Goal: Navigation & Orientation: Find specific page/section

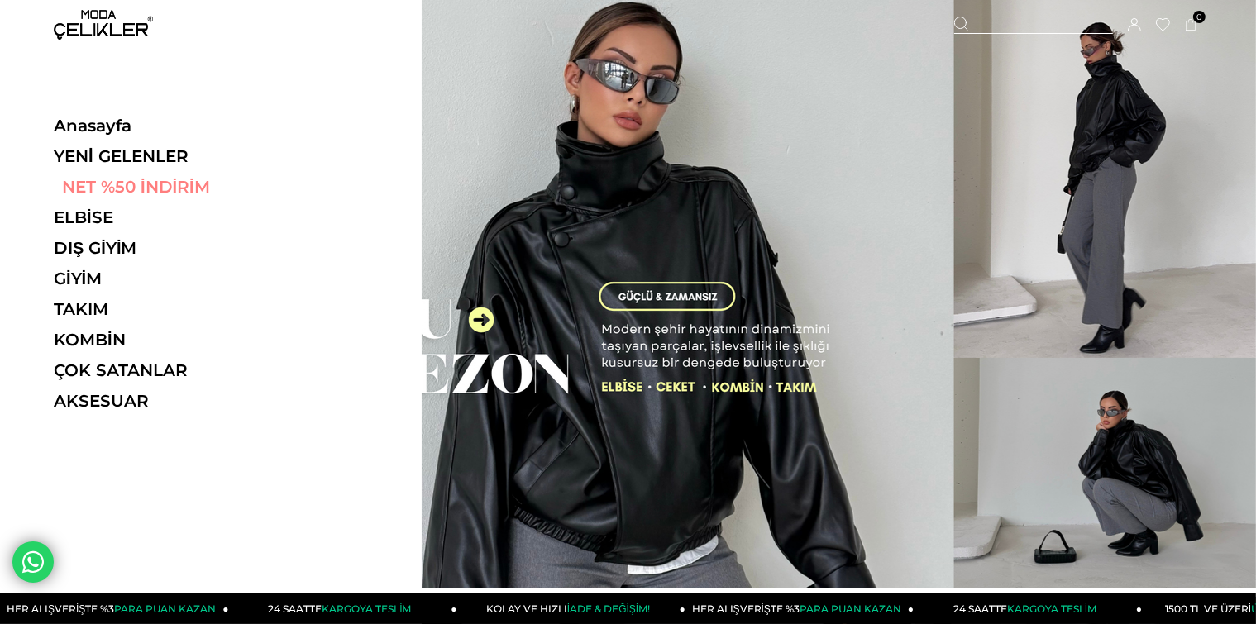
click at [169, 193] on link "NET %50 İNDİRİM" at bounding box center [167, 187] width 227 height 20
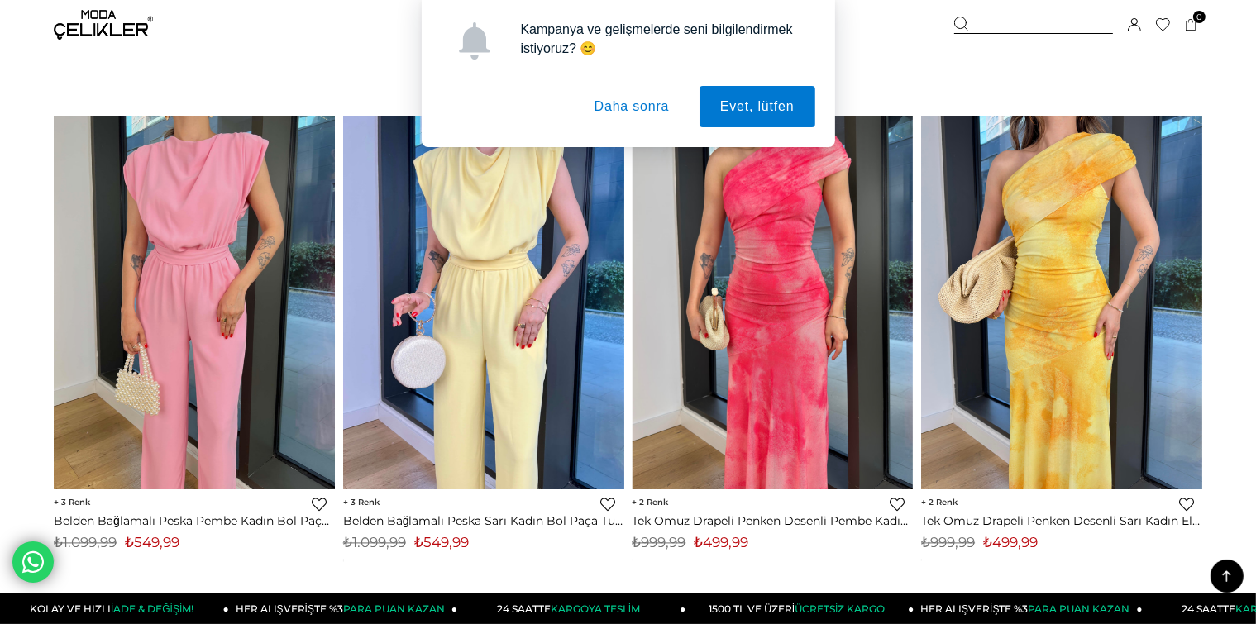
scroll to position [4458, 0]
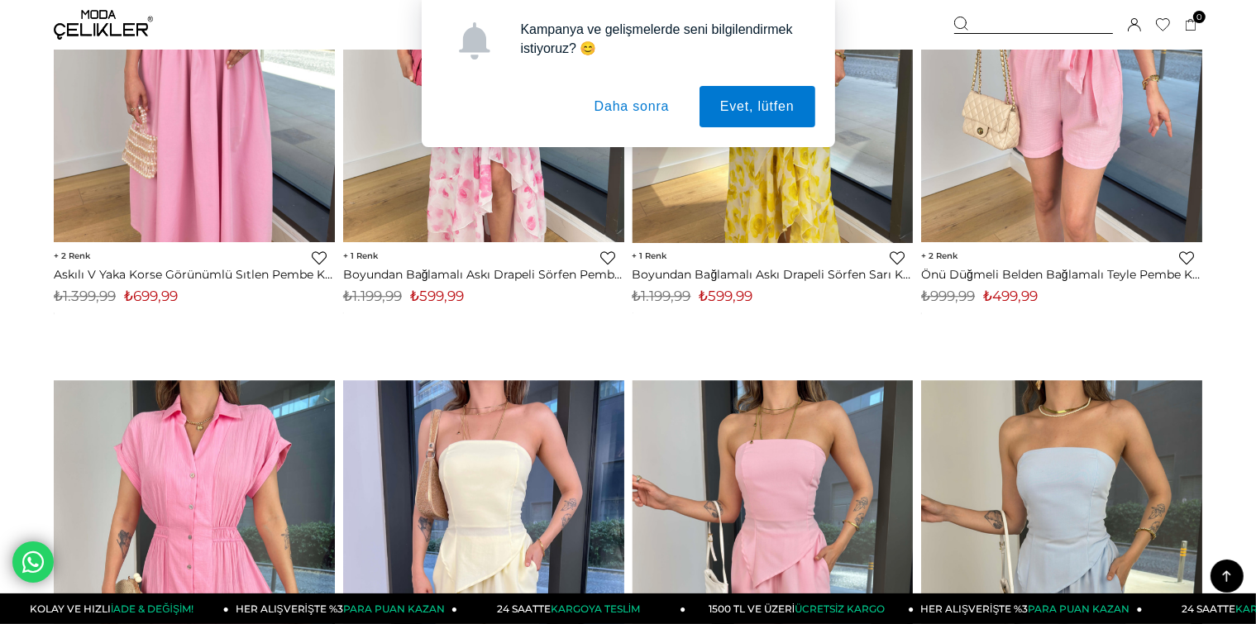
drag, startPoint x: 641, startPoint y: 112, endPoint x: 689, endPoint y: 131, distance: 52.3
click at [642, 114] on button "Daha sonra" at bounding box center [632, 106] width 117 height 41
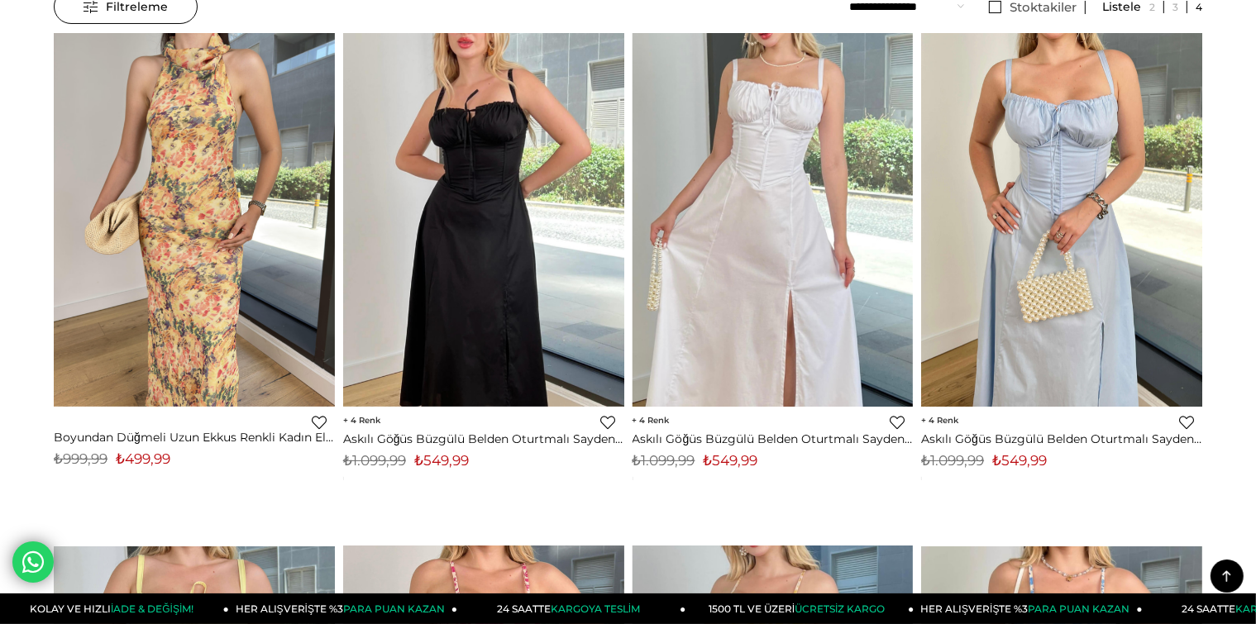
scroll to position [0, 0]
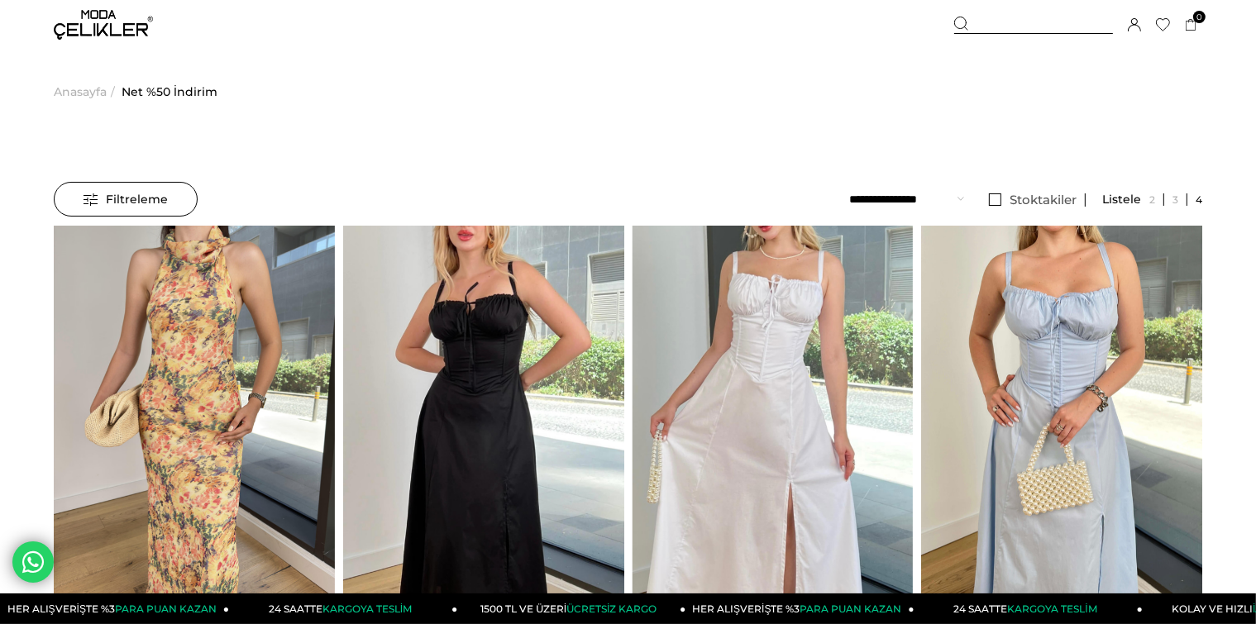
click at [88, 92] on span "Anasayfa" at bounding box center [80, 92] width 53 height 84
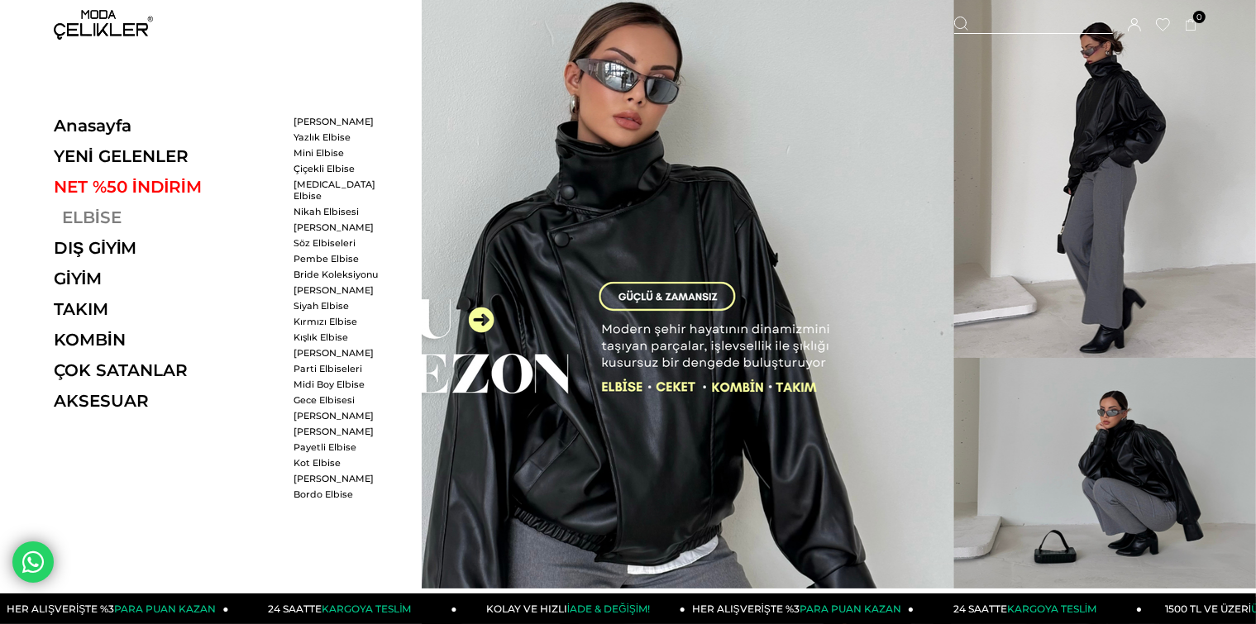
click at [87, 218] on link "ELBİSE" at bounding box center [167, 217] width 227 height 20
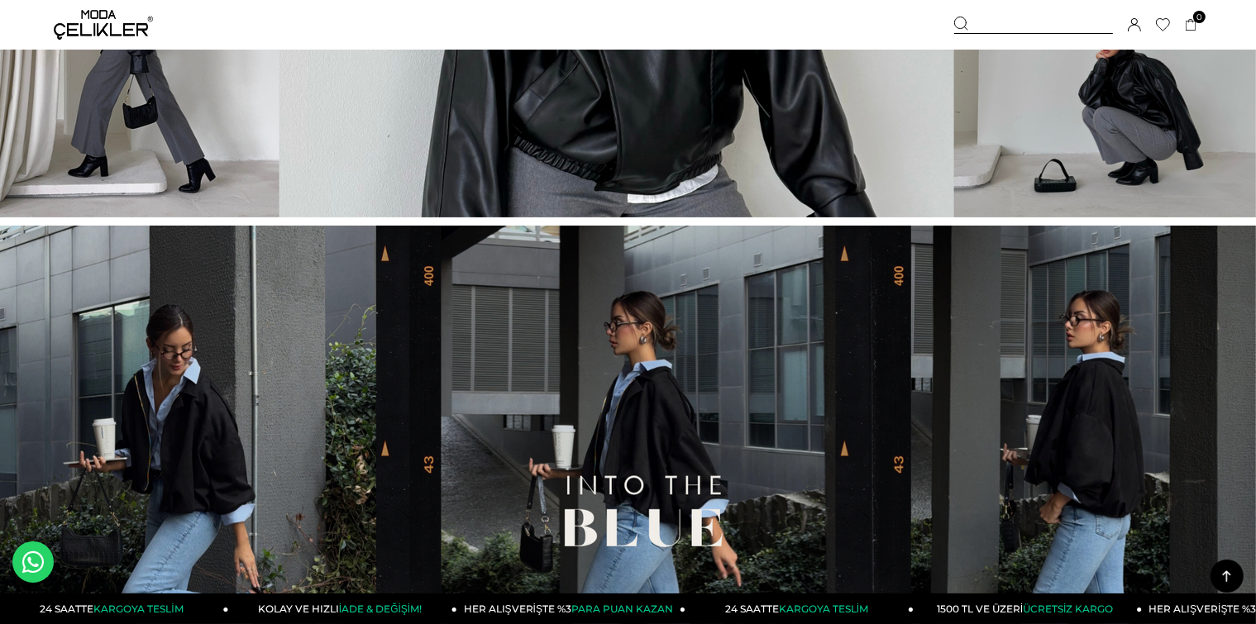
scroll to position [385, 0]
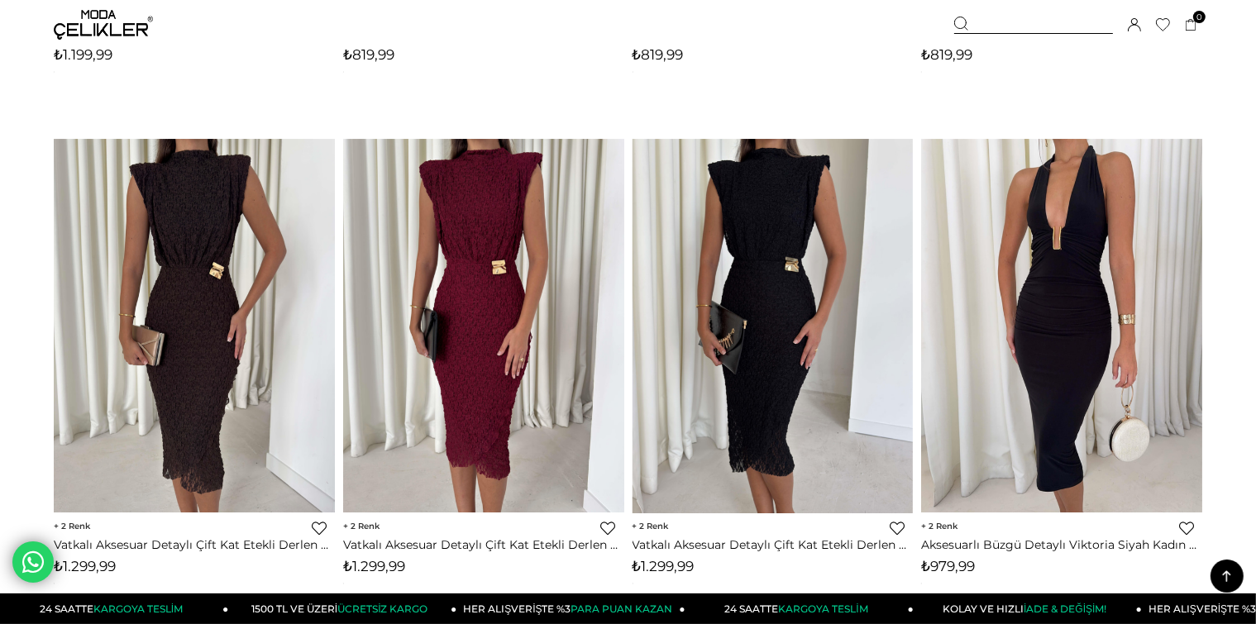
scroll to position [5740, 0]
